Goal: Task Accomplishment & Management: Manage account settings

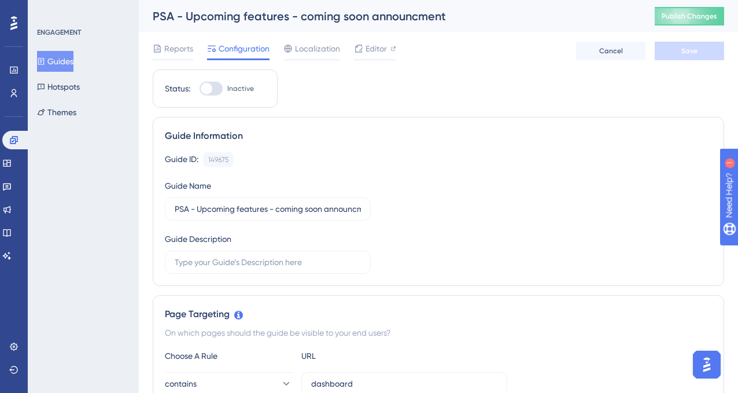
click at [60, 61] on button "Guides" at bounding box center [55, 61] width 36 height 21
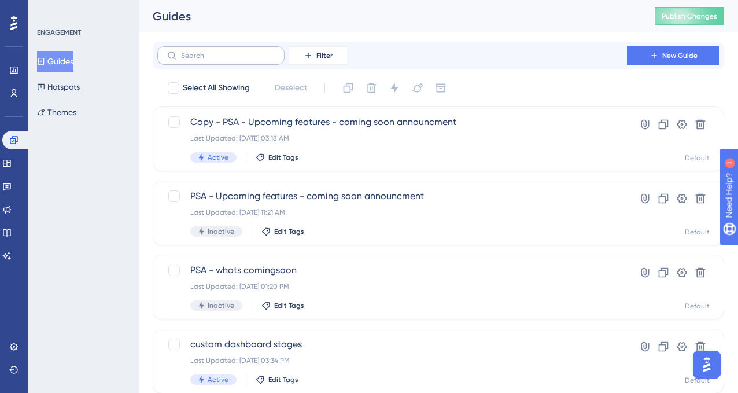
click at [200, 62] on label at bounding box center [220, 55] width 127 height 19
click at [200, 60] on input "text" at bounding box center [228, 55] width 94 height 8
type input "cis"
checkbox input "true"
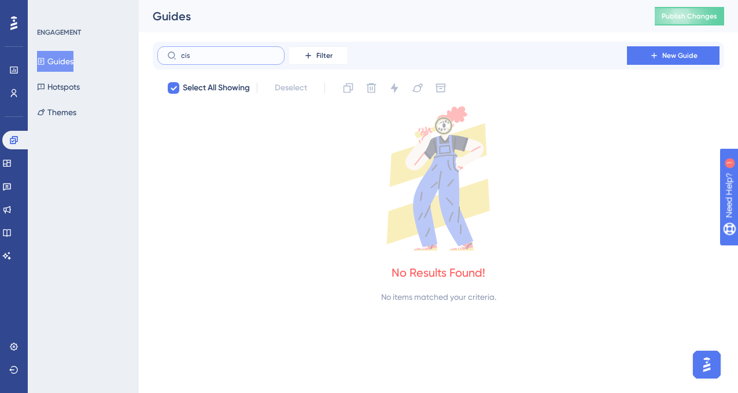
type input "ci"
checkbox input "false"
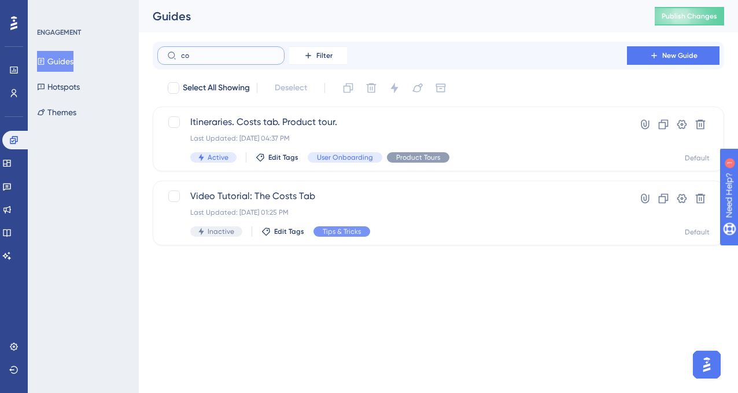
type input "c"
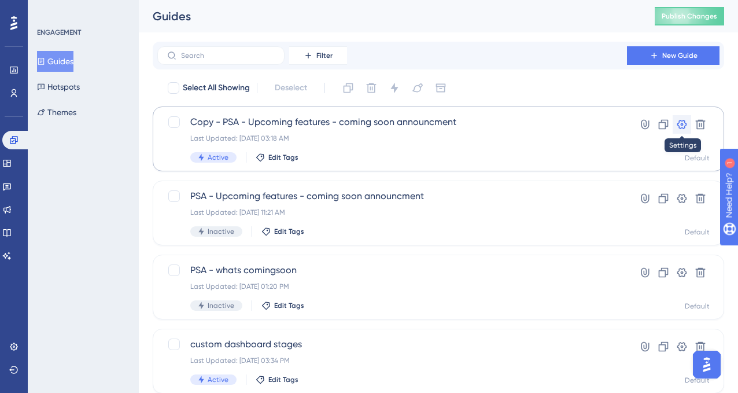
click at [680, 124] on icon at bounding box center [682, 124] width 10 height 9
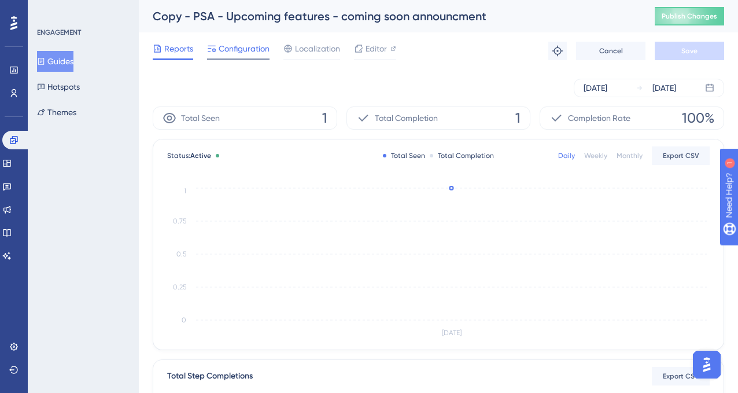
click at [239, 48] on span "Configuration" at bounding box center [244, 49] width 51 height 14
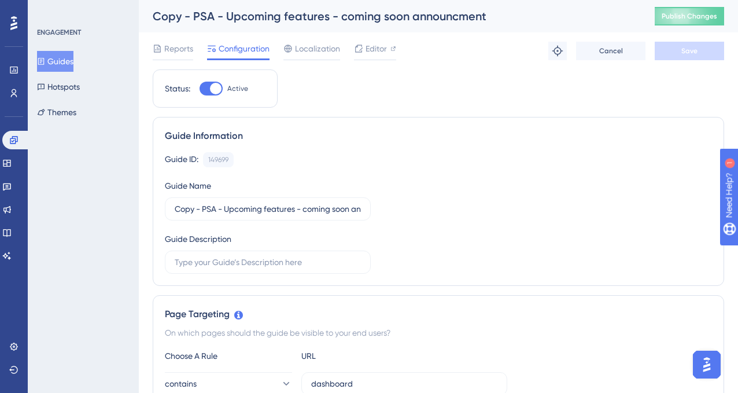
click at [203, 88] on div at bounding box center [211, 89] width 23 height 14
click at [200, 88] on input "Active" at bounding box center [199, 88] width 1 height 1
checkbox input "false"
click at [679, 47] on button "Save" at bounding box center [689, 51] width 69 height 19
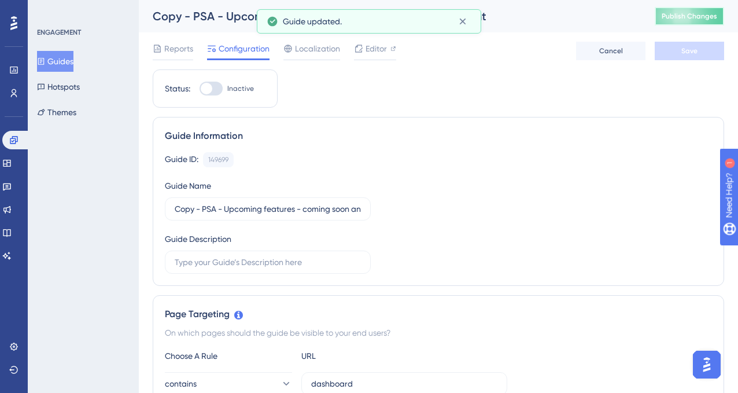
click at [677, 15] on span "Publish Changes" at bounding box center [690, 16] width 56 height 9
click at [60, 63] on button "Guides" at bounding box center [55, 61] width 36 height 21
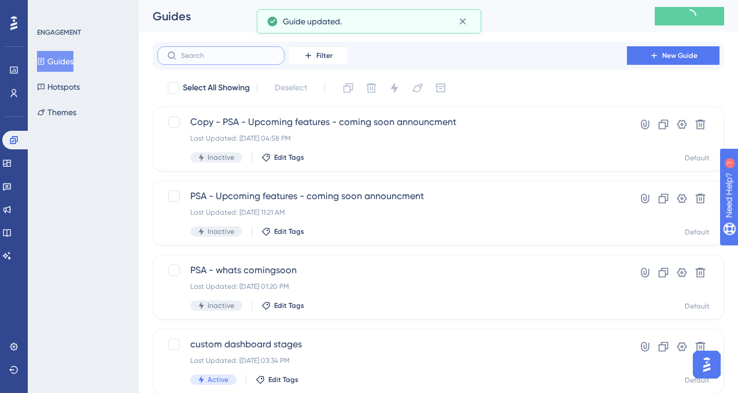
click at [205, 54] on input "text" at bounding box center [228, 55] width 94 height 8
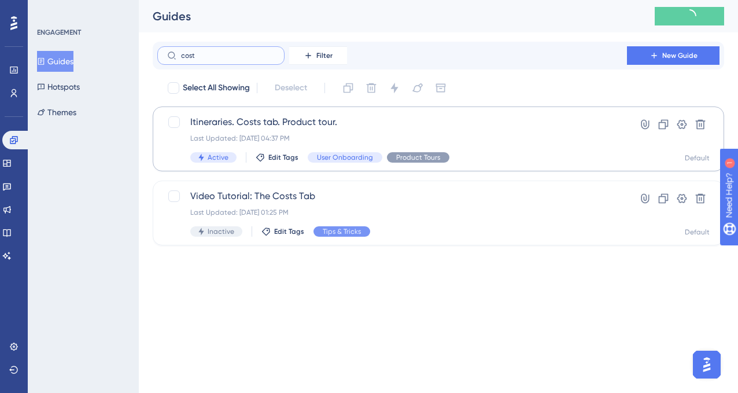
type input "cost"
click at [372, 124] on span "Itineraries. Costs tab. Product tour." at bounding box center [392, 122] width 404 height 14
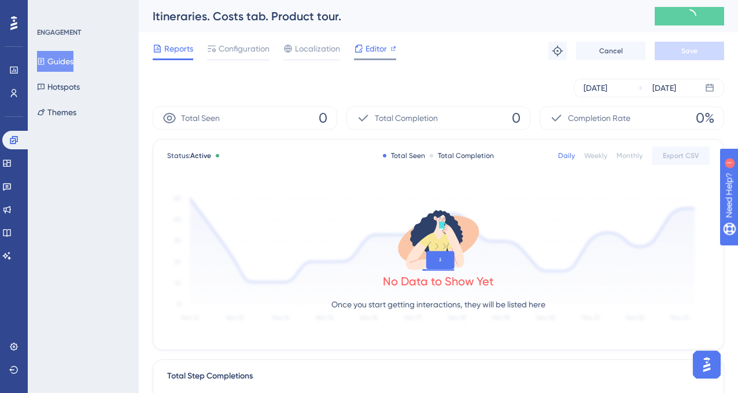
click at [373, 51] on span "Editor" at bounding box center [376, 49] width 21 height 14
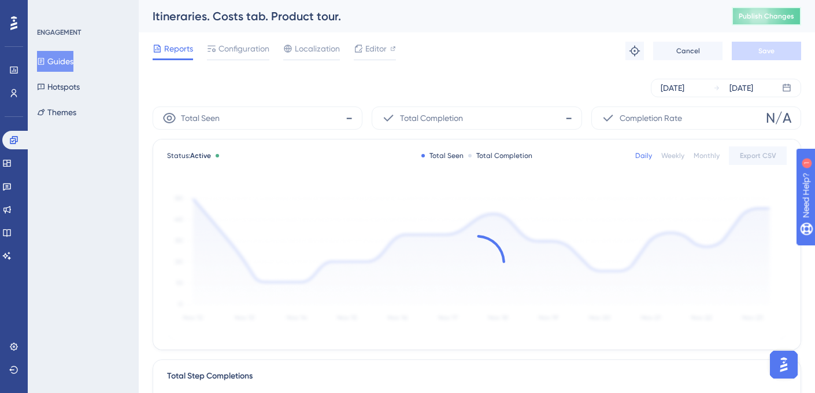
click at [737, 19] on span "Publish Changes" at bounding box center [767, 16] width 56 height 9
click at [367, 49] on span "Editor" at bounding box center [376, 49] width 21 height 14
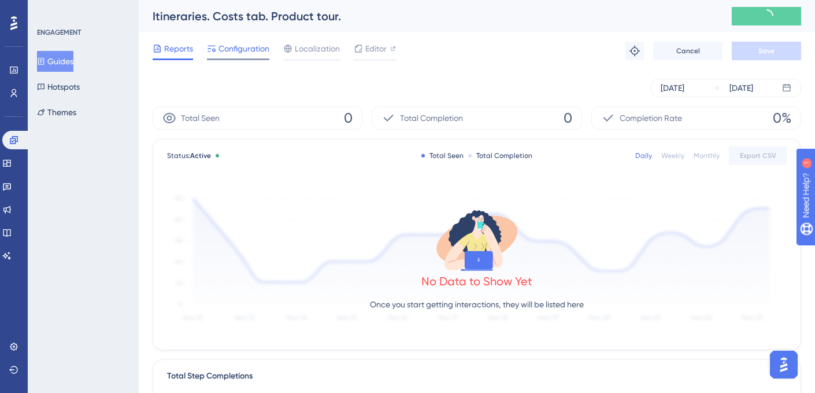
click at [243, 50] on span "Configuration" at bounding box center [244, 49] width 51 height 14
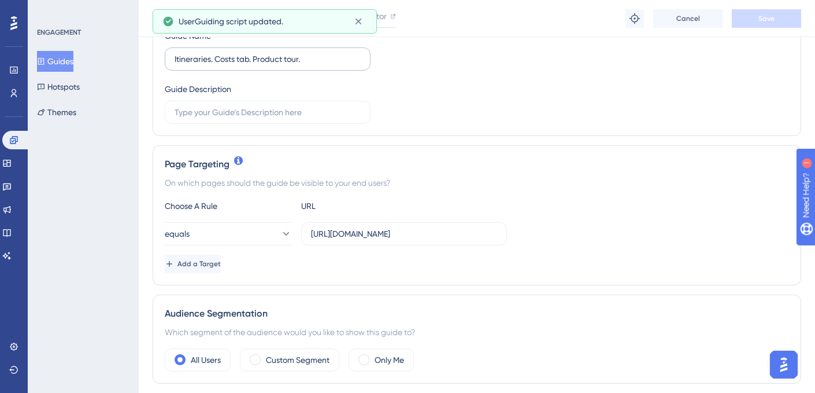
scroll to position [161, 0]
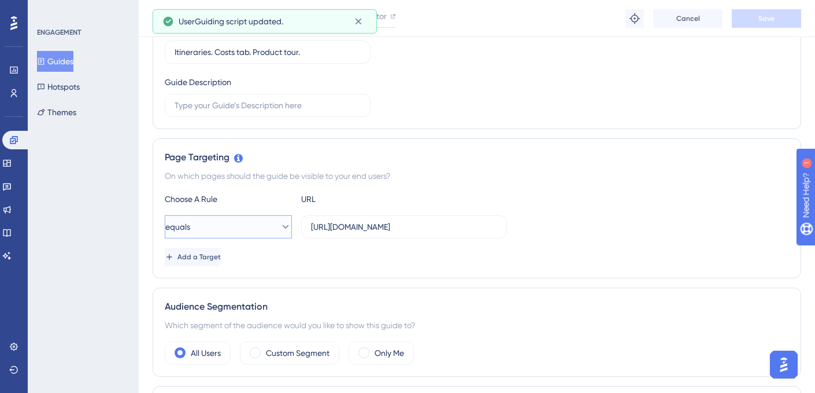
click at [261, 228] on button "equals" at bounding box center [228, 226] width 127 height 23
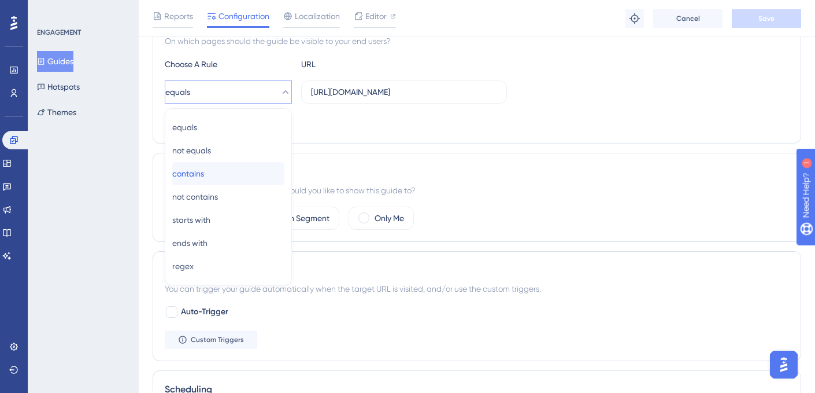
click at [216, 172] on div "contains contains" at bounding box center [228, 173] width 112 height 23
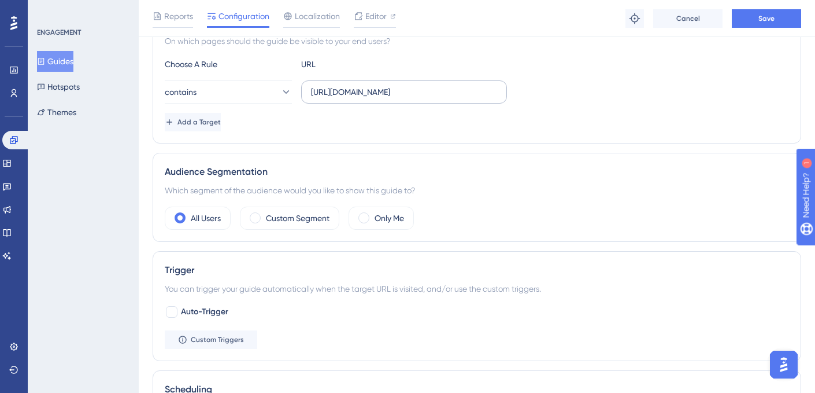
drag, startPoint x: 497, startPoint y: 90, endPoint x: 353, endPoint y: 85, distance: 144.1
click at [353, 85] on label "[URL][DOMAIN_NAME]" at bounding box center [404, 91] width 206 height 23
click at [382, 89] on input "[URL][DOMAIN_NAME]" at bounding box center [404, 92] width 186 height 13
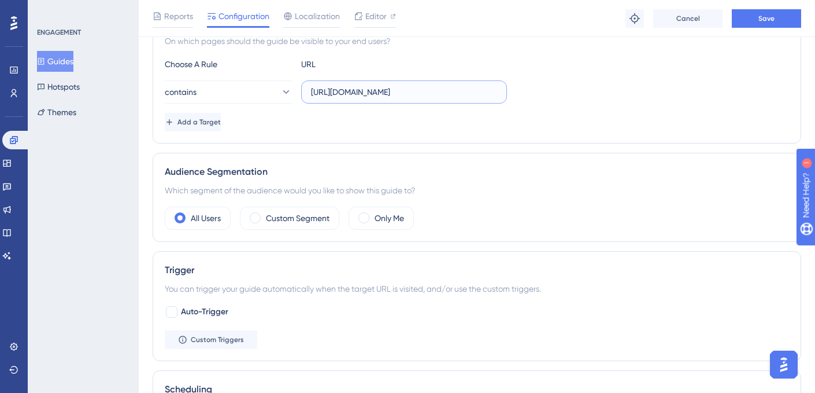
click at [382, 89] on input "[URL][DOMAIN_NAME]" at bounding box center [404, 92] width 186 height 13
drag, startPoint x: 454, startPoint y: 91, endPoint x: 270, endPoint y: 92, distance: 184.5
click at [270, 92] on div "contains [URL].app/acc/330042607293957388/itineraries/itinerary/100214317010177…" at bounding box center [336, 91] width 342 height 23
drag, startPoint x: 427, startPoint y: 93, endPoint x: 283, endPoint y: 87, distance: 144.1
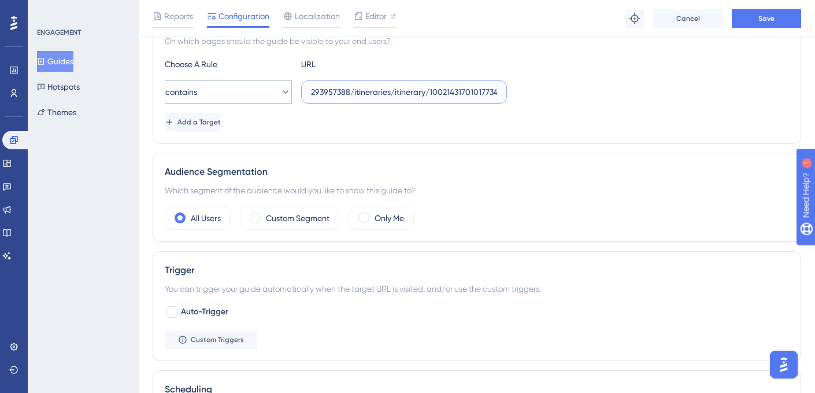
click at [283, 87] on div "contains 293957388/itineraries/itinerary/1002143170101773415/costs" at bounding box center [336, 91] width 342 height 23
drag, startPoint x: 392, startPoint y: 93, endPoint x: 291, endPoint y: 86, distance: 100.9
click at [291, 86] on div "contains 1002143170101773415/costs" at bounding box center [336, 91] width 342 height 23
type input "costs"
click at [245, 86] on button "contains" at bounding box center [228, 91] width 127 height 23
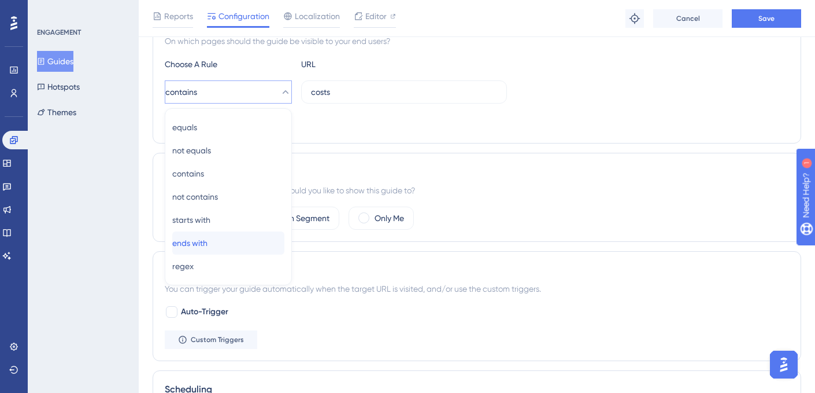
click at [202, 240] on span "ends with" at bounding box center [189, 243] width 35 height 14
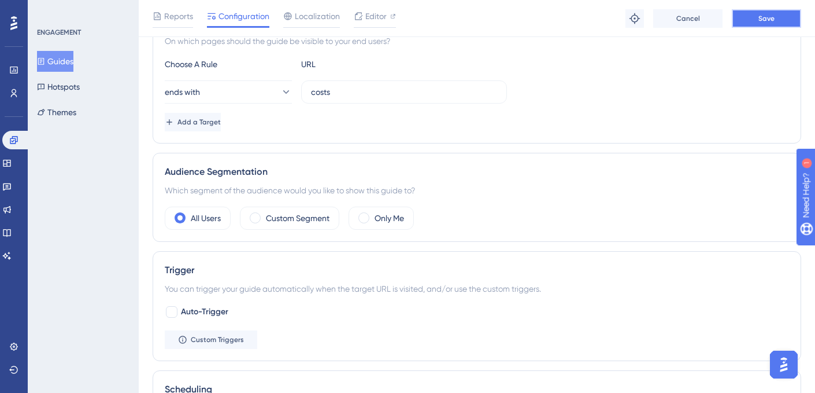
click at [737, 18] on button "Save" at bounding box center [766, 18] width 69 height 19
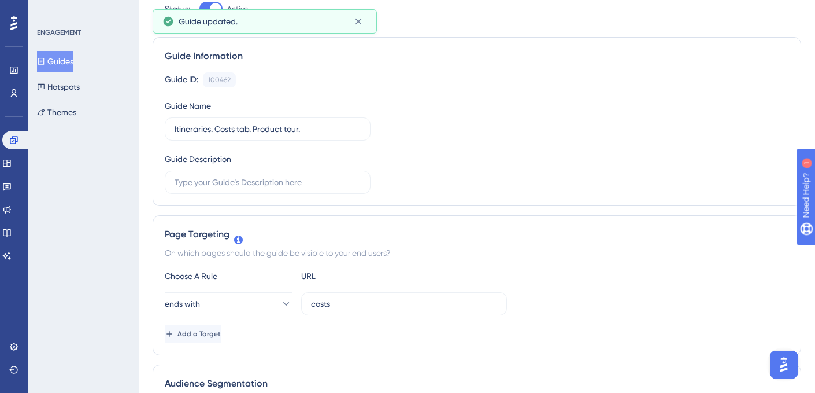
scroll to position [0, 0]
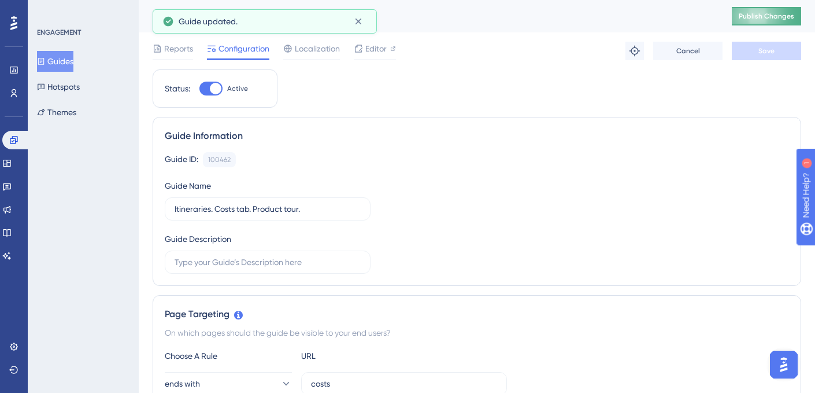
click at [737, 15] on span "Publish Changes" at bounding box center [767, 16] width 56 height 9
